Goal: Task Accomplishment & Management: Use online tool/utility

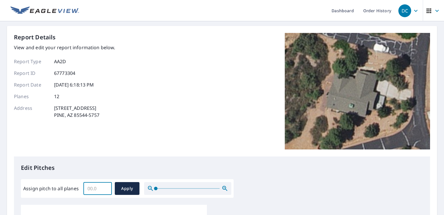
click at [90, 188] on input "Assign pitch to all planes" at bounding box center [97, 188] width 28 height 16
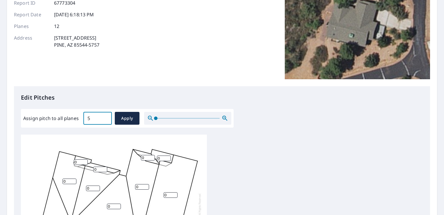
scroll to position [87, 0]
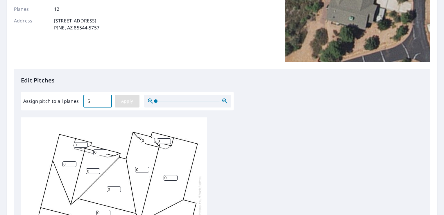
type input "5"
click at [128, 104] on span "Apply" at bounding box center [127, 100] width 15 height 7
type input "5"
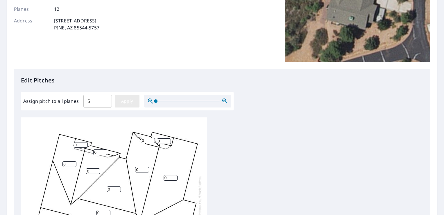
type input "5"
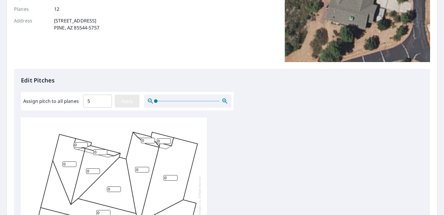
type input "5"
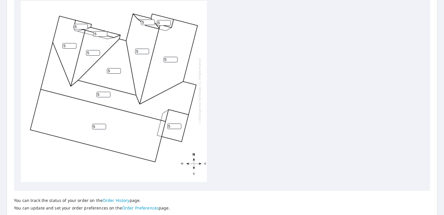
scroll to position [245, 0]
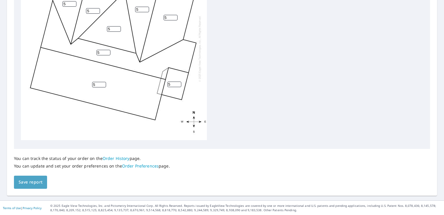
click at [31, 180] on span "Save report" at bounding box center [31, 181] width 24 height 7
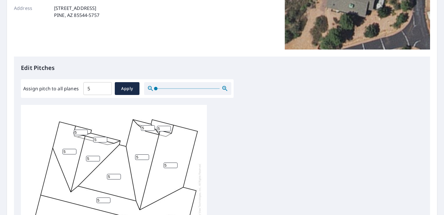
scroll to position [0, 0]
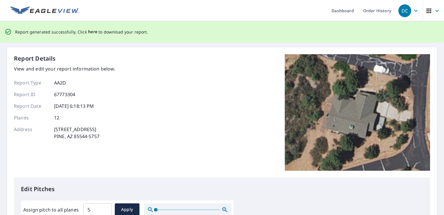
click at [90, 32] on span "here" at bounding box center [93, 31] width 10 height 7
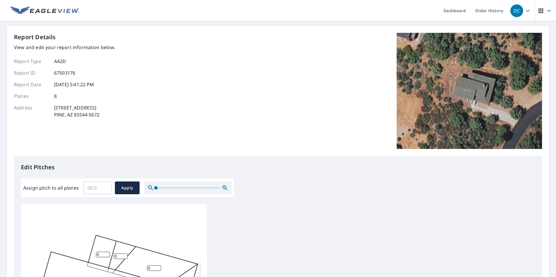
click at [92, 190] on input "Assign pitch to all planes" at bounding box center [97, 188] width 28 height 16
type input "5"
click at [125, 189] on span "Apply" at bounding box center [127, 188] width 15 height 7
type input "5"
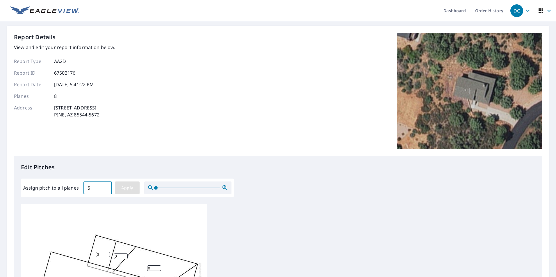
type input "5"
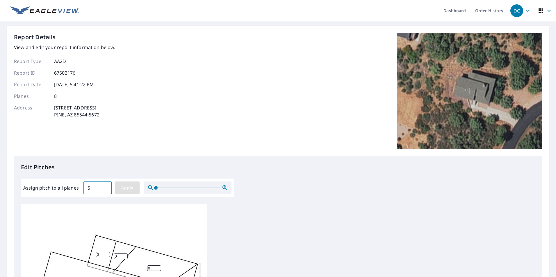
type input "5"
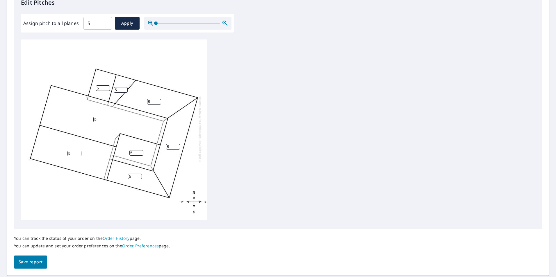
scroll to position [183, 0]
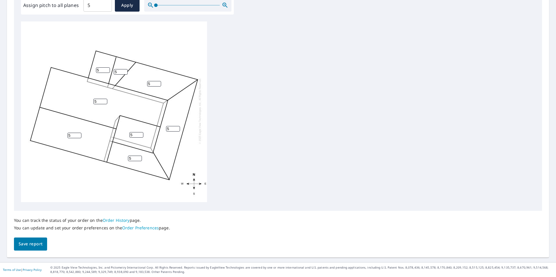
click at [28, 241] on span "Save report" at bounding box center [31, 244] width 24 height 7
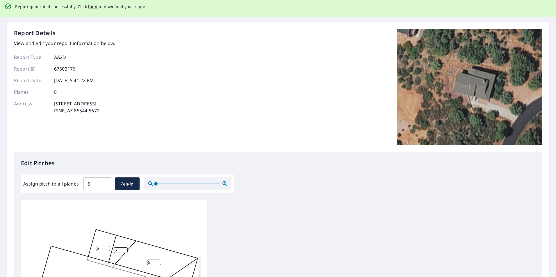
scroll to position [0, 0]
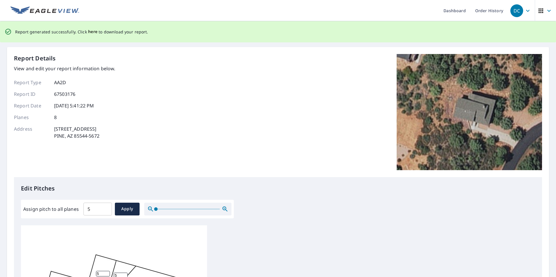
click at [89, 31] on span "here" at bounding box center [93, 31] width 10 height 7
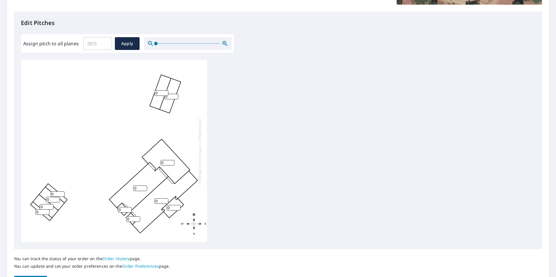
scroll to position [145, 0]
click at [91, 45] on input "Assign pitch to all planes" at bounding box center [97, 43] width 28 height 16
type input "4"
click at [121, 45] on span "Apply" at bounding box center [127, 42] width 15 height 7
type input "4"
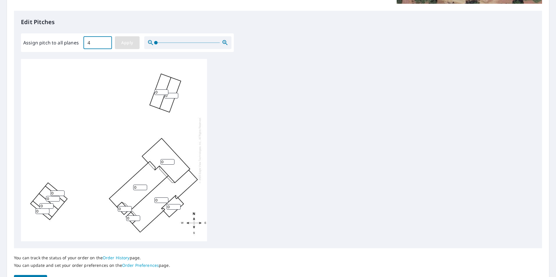
type input "4"
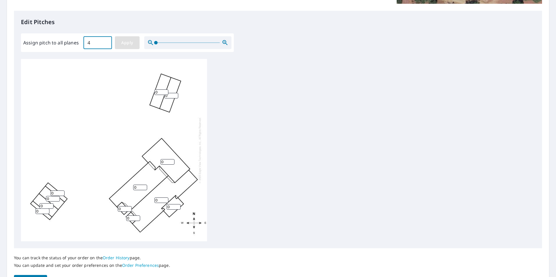
type input "4"
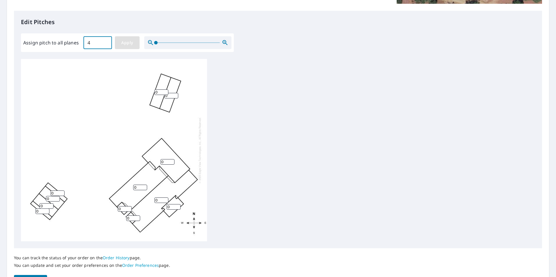
type input "4"
click at [57, 198] on input "5" at bounding box center [53, 199] width 14 height 6
type input "4"
click at [57, 200] on input "4" at bounding box center [53, 199] width 14 height 6
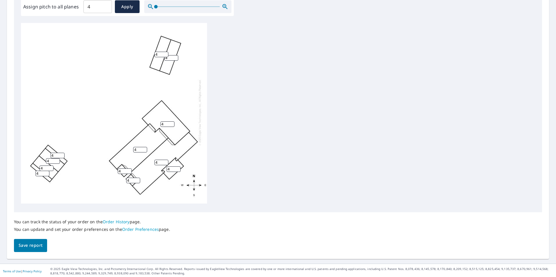
scroll to position [183, 0]
click at [26, 244] on span "Save report" at bounding box center [31, 244] width 24 height 7
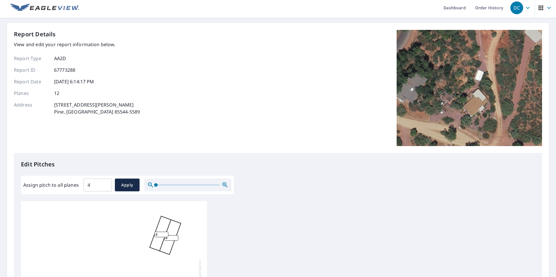
scroll to position [0, 0]
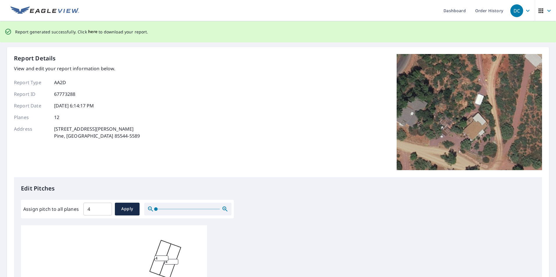
click at [89, 33] on span "here" at bounding box center [93, 31] width 10 height 7
